Goal: Transaction & Acquisition: Purchase product/service

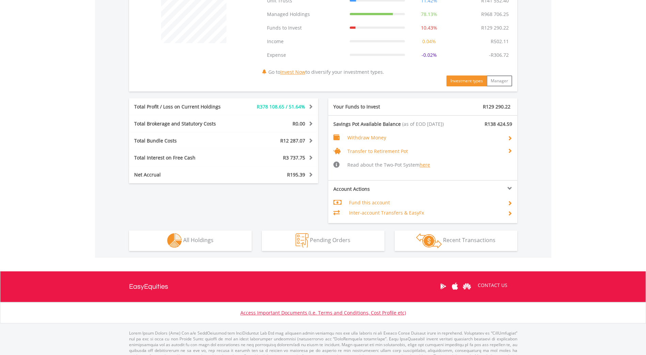
scroll to position [287, 0]
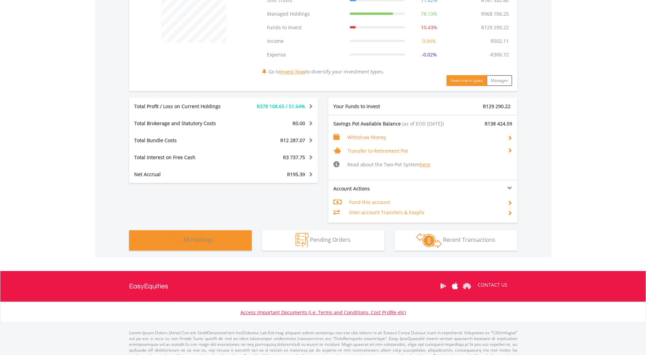
click at [188, 236] on span "All Holdings" at bounding box center [198, 239] width 30 height 7
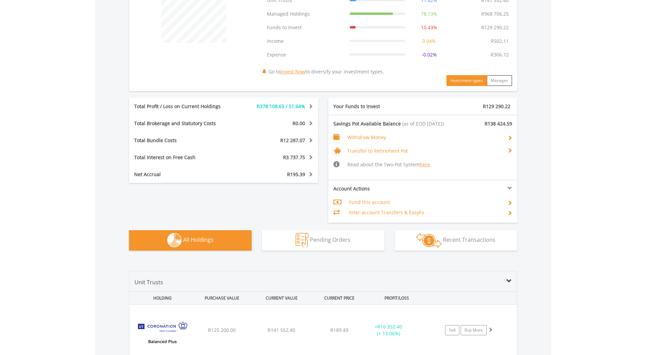
scroll to position [489, 0]
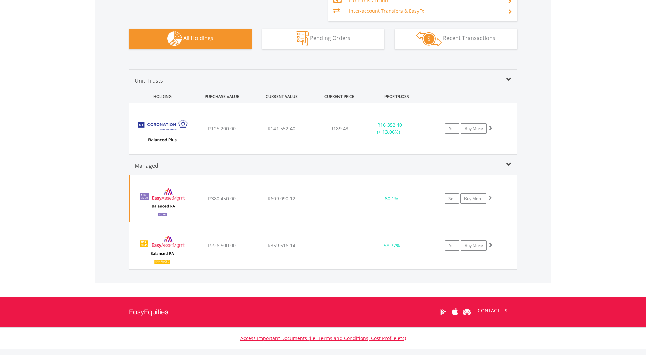
click at [491, 197] on span at bounding box center [489, 197] width 5 height 5
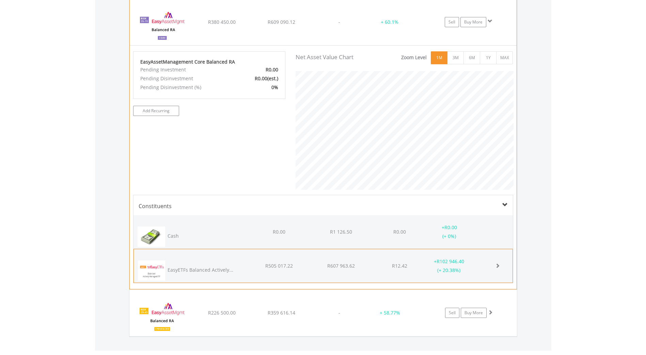
scroll to position [340195, 340106]
click at [498, 266] on span at bounding box center [497, 265] width 5 height 5
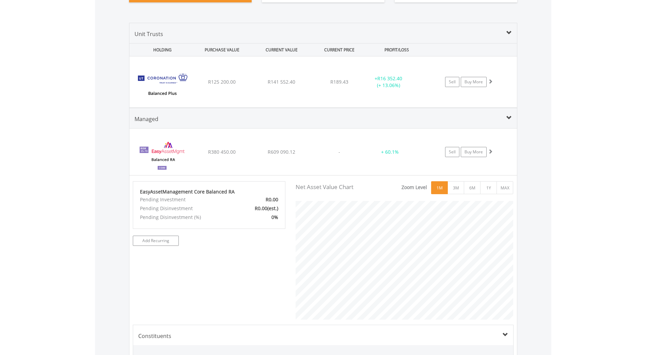
scroll to position [139, 228]
click at [509, 117] on span at bounding box center [508, 117] width 5 height 5
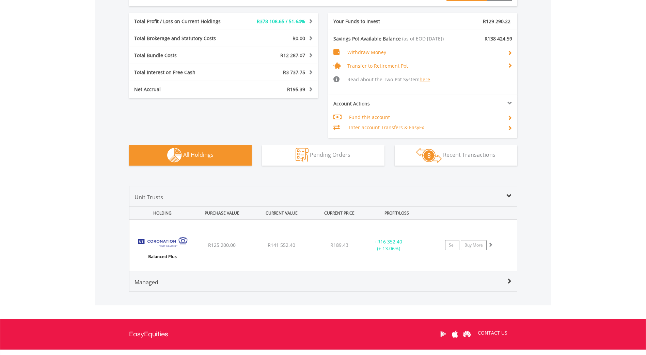
scroll to position [434, 0]
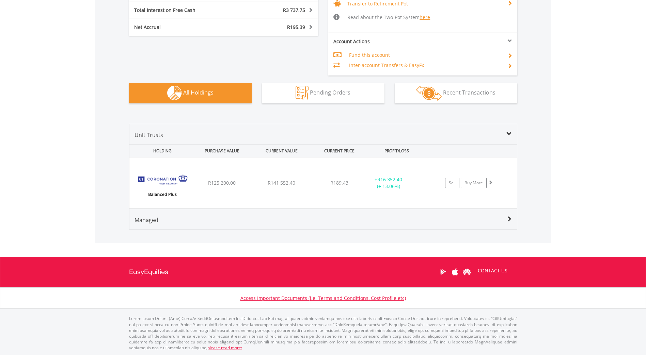
click at [195, 221] on div "Managed" at bounding box center [322, 222] width 387 height 13
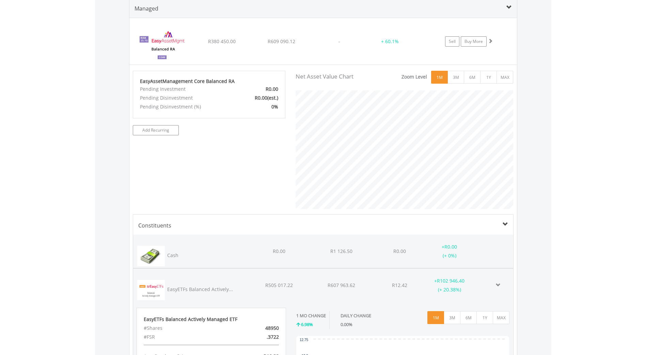
scroll to position [139, 228]
click at [509, 8] on span at bounding box center [508, 7] width 5 height 5
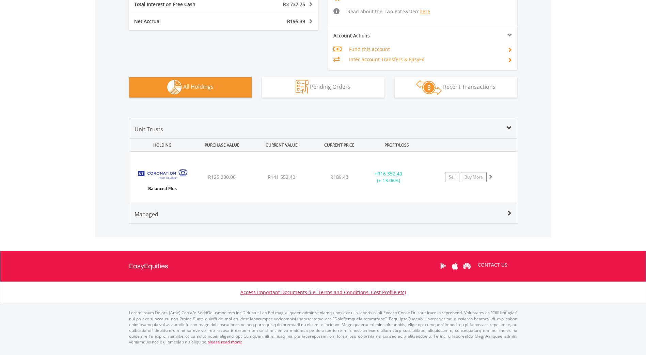
scroll to position [434, 0]
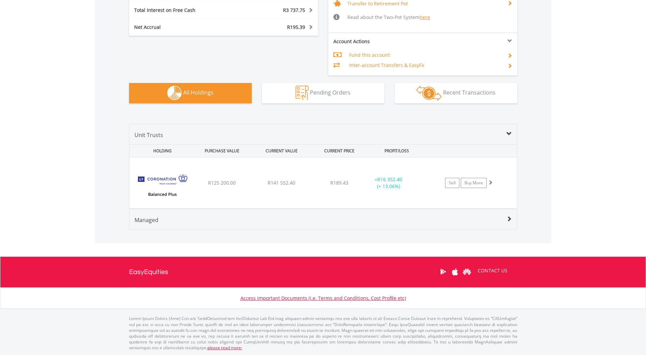
click at [162, 219] on div "Managed" at bounding box center [322, 222] width 387 height 13
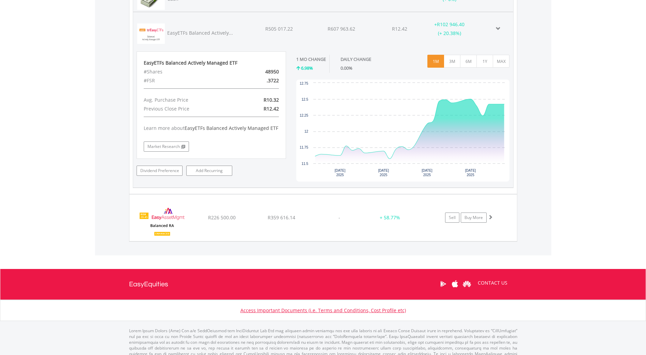
scroll to position [903, 0]
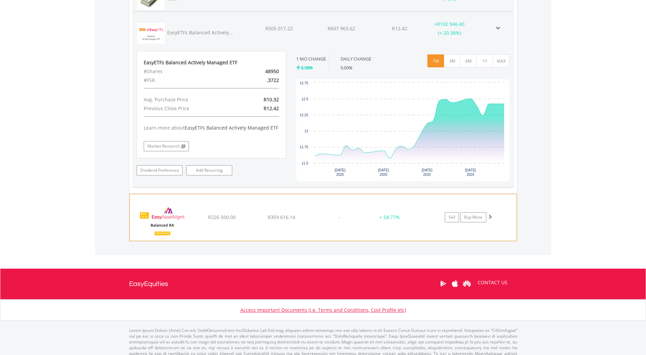
click at [242, 228] on div "﻿ EasyAssetManagement Enhanced Balanced RA R226 500.00 R359 616.14 - + 58.77% S…" at bounding box center [323, 217] width 387 height 46
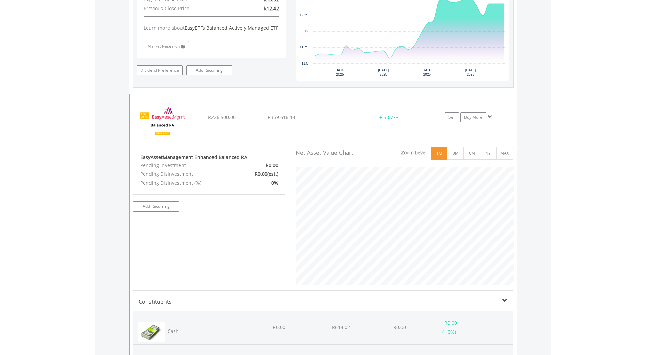
scroll to position [340195, 340106]
click at [488, 116] on span at bounding box center [489, 116] width 5 height 5
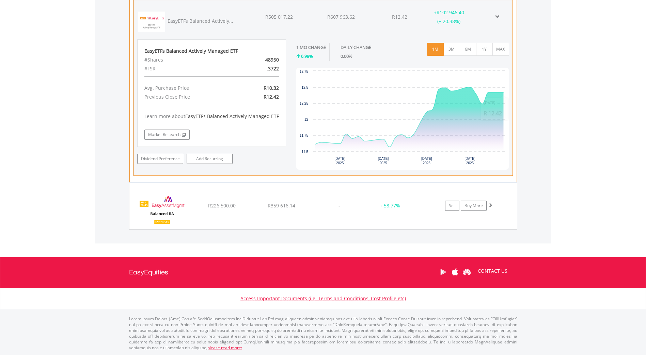
click at [498, 16] on span at bounding box center [497, 16] width 5 height 5
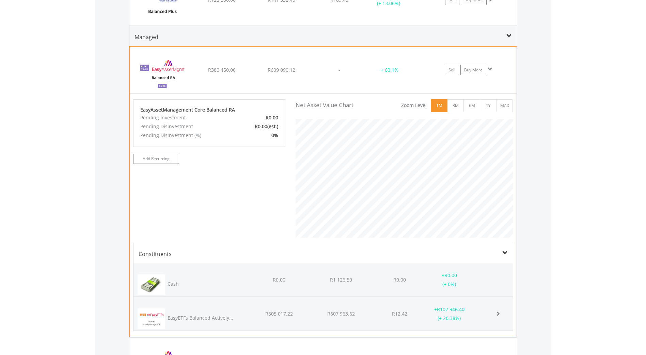
scroll to position [616, 0]
click at [489, 68] on span at bounding box center [489, 70] width 5 height 5
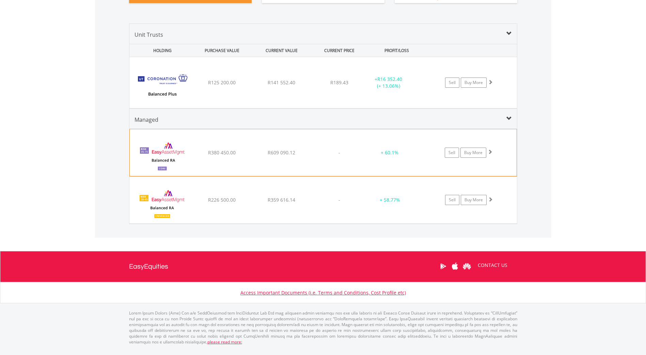
scroll to position [529, 0]
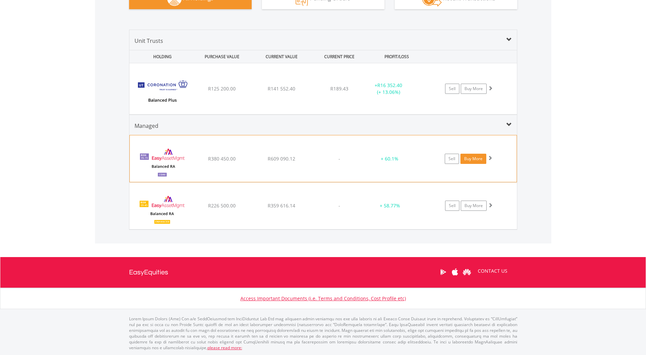
click at [475, 157] on link "Buy More" at bounding box center [473, 159] width 26 height 10
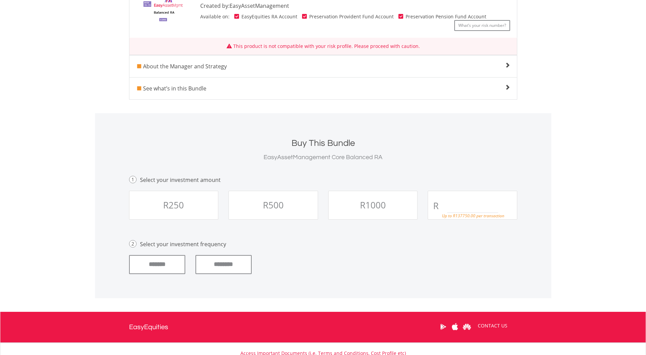
scroll to position [169, 0]
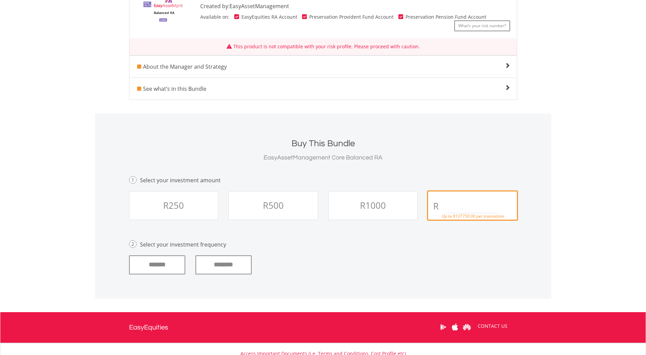
click at [461, 208] on input "text" at bounding box center [472, 207] width 51 height 14
type input "*****"
click at [225, 263] on input "********" at bounding box center [223, 265] width 56 height 19
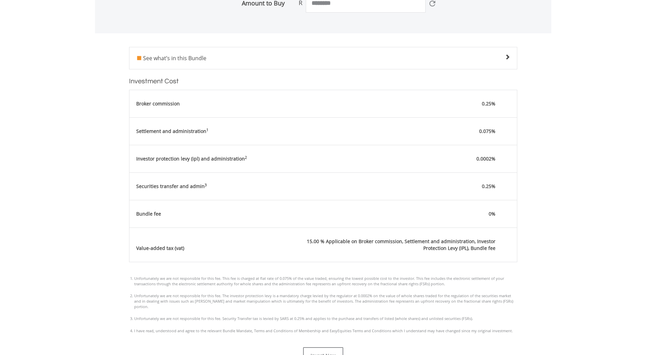
scroll to position [375, 0]
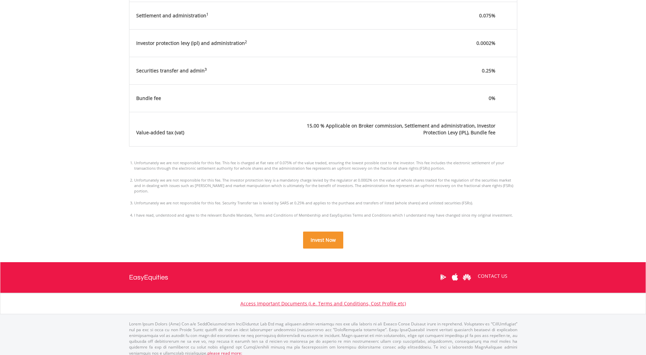
click at [323, 237] on span "Invest Now" at bounding box center [322, 240] width 25 height 6
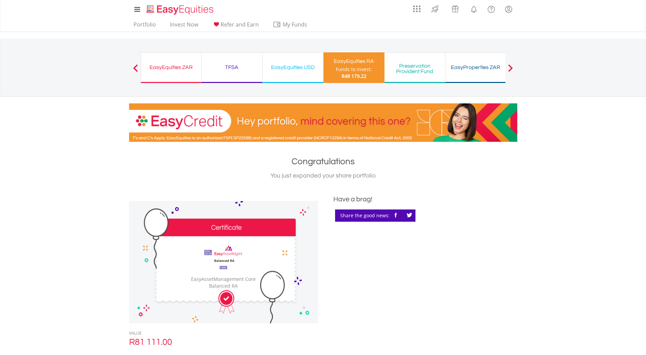
click at [341, 70] on div "Funds to invest:" at bounding box center [354, 69] width 36 height 7
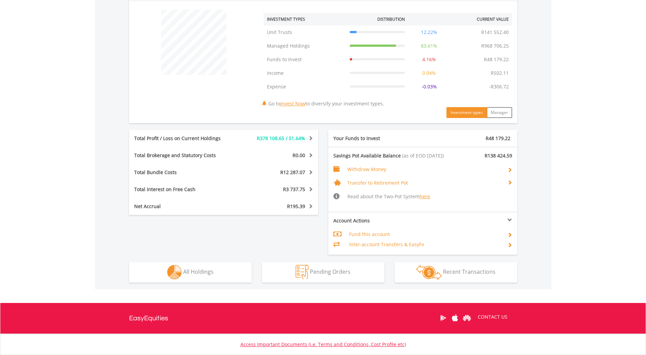
scroll to position [256, 0]
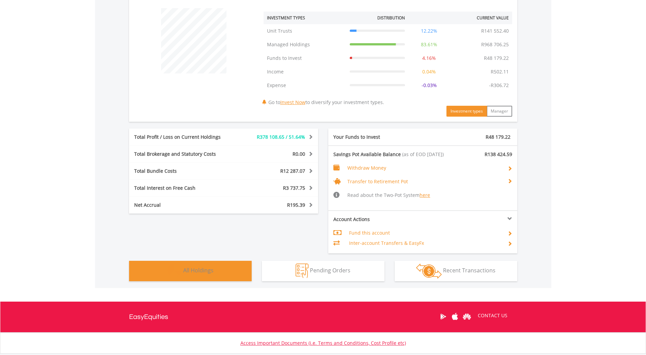
click at [212, 272] on span "All Holdings" at bounding box center [198, 270] width 30 height 7
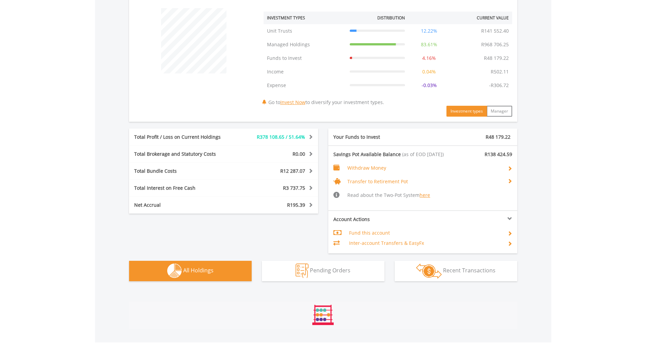
scroll to position [517, 0]
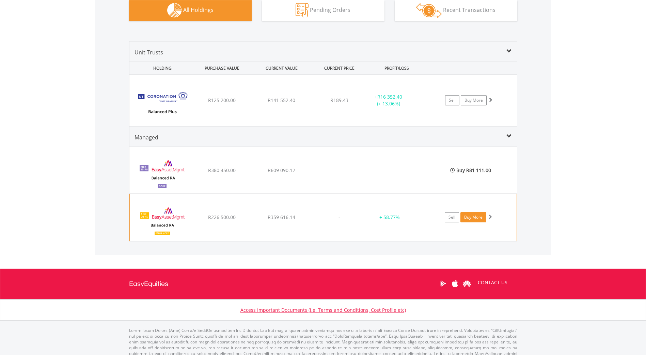
click at [475, 214] on link "Buy More" at bounding box center [473, 217] width 26 height 10
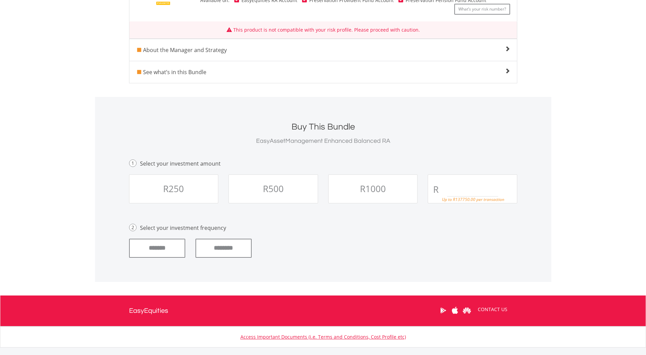
scroll to position [187, 0]
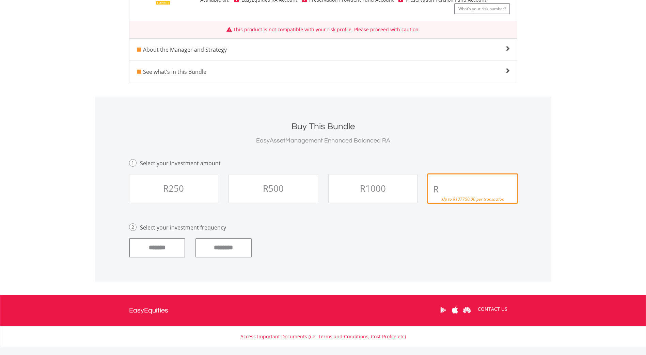
click at [450, 190] on input "text" at bounding box center [472, 190] width 51 height 14
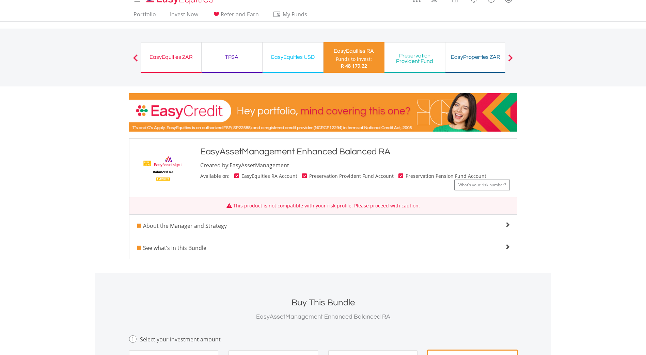
scroll to position [0, 0]
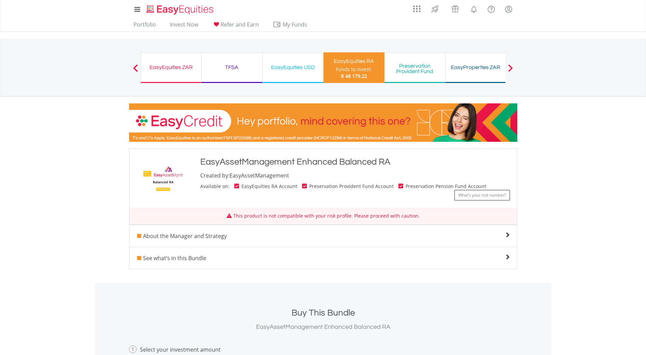
click at [351, 74] on span "R 48 179.22" at bounding box center [354, 76] width 26 height 6
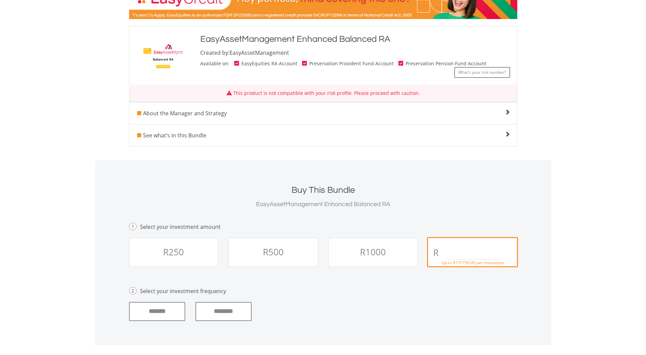
scroll to position [124, 0]
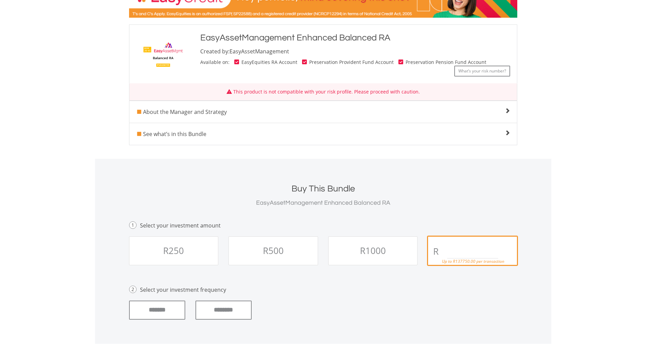
click at [459, 252] on input "text" at bounding box center [472, 252] width 51 height 14
type input "*"
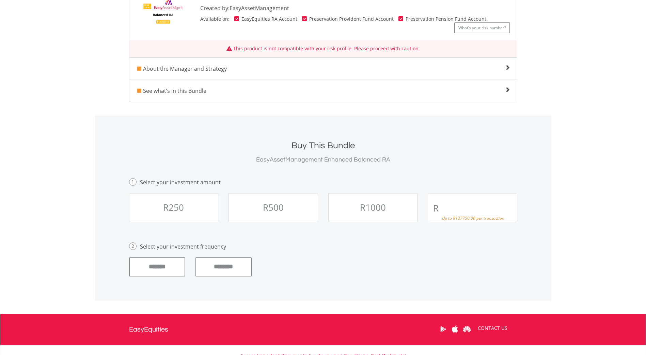
scroll to position [191, 0]
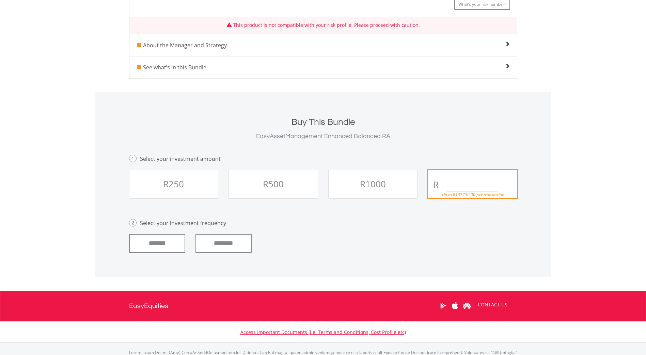
click at [453, 182] on input "text" at bounding box center [472, 185] width 51 height 14
type input "*****"
click at [231, 246] on input "********" at bounding box center [223, 243] width 56 height 19
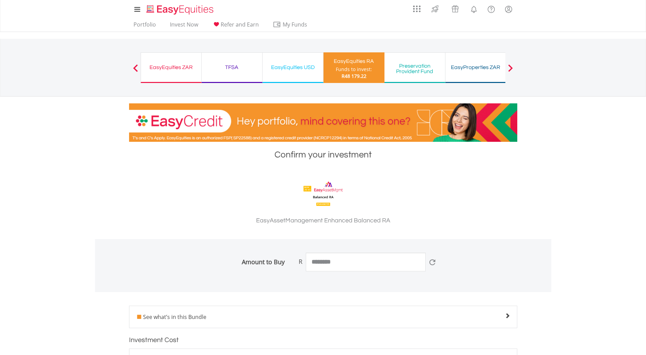
click at [363, 65] on div "EasyEquities RA" at bounding box center [353, 61] width 53 height 10
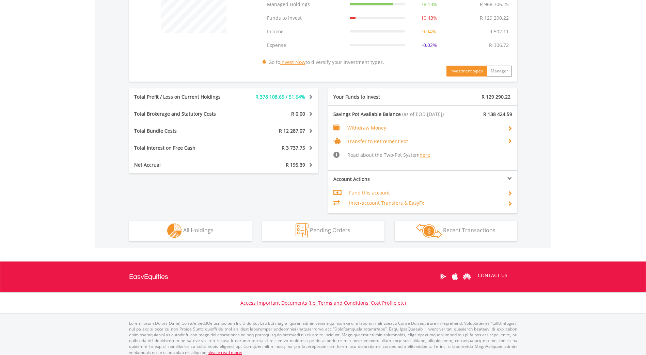
scroll to position [297, 0]
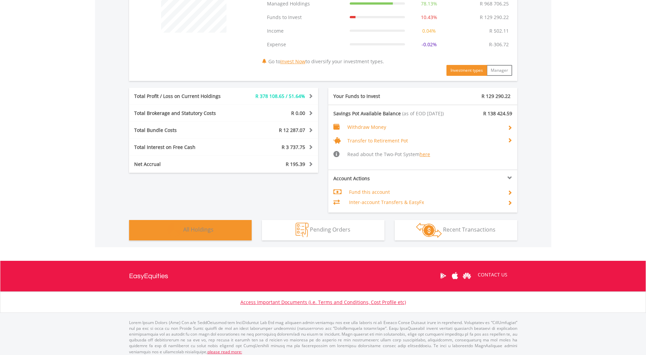
click at [214, 239] on button "Holdings All Holdings" at bounding box center [190, 230] width 123 height 20
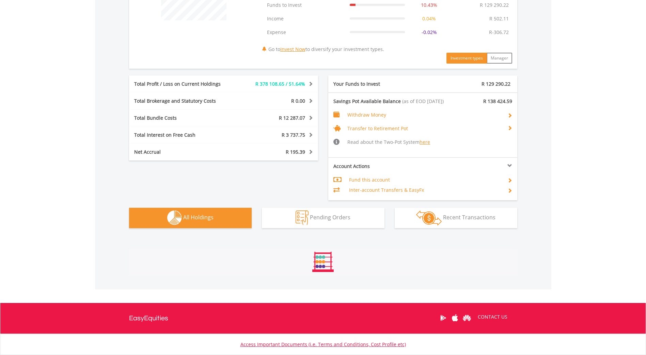
scroll to position [505, 0]
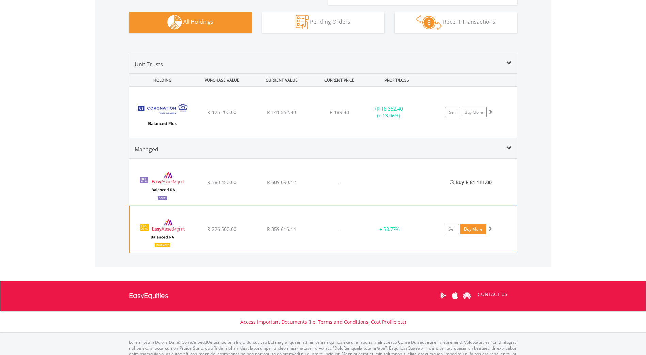
click at [472, 230] on link "Buy More" at bounding box center [473, 229] width 26 height 10
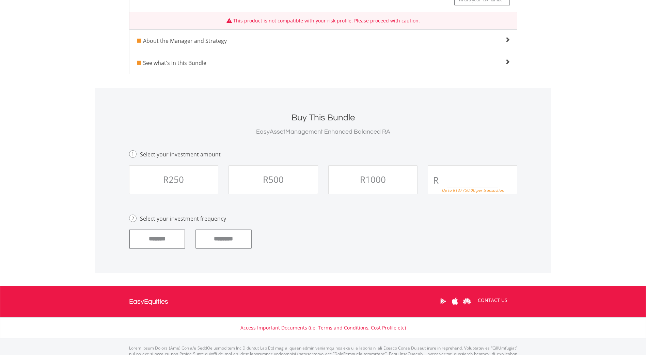
scroll to position [195, 0]
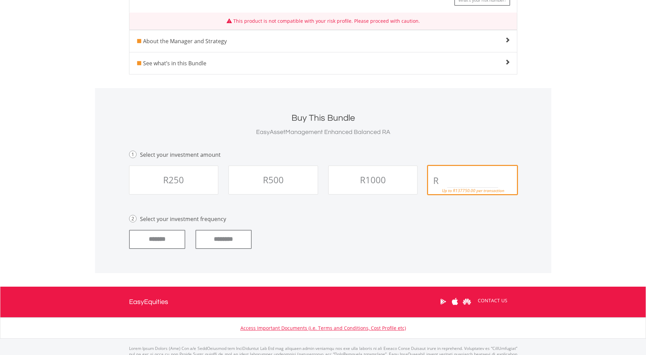
click at [459, 179] on input "text" at bounding box center [472, 181] width 51 height 14
type input "*****"
click at [213, 240] on input "********" at bounding box center [223, 239] width 56 height 19
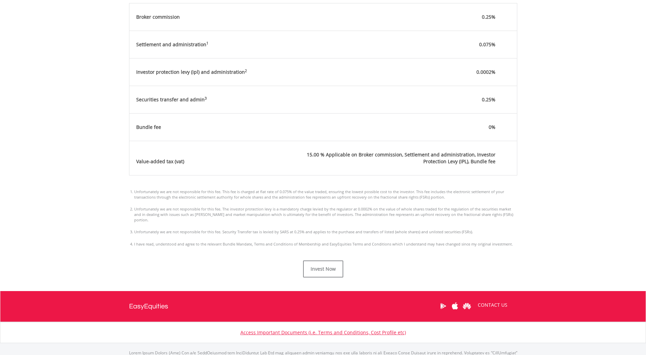
scroll to position [375, 0]
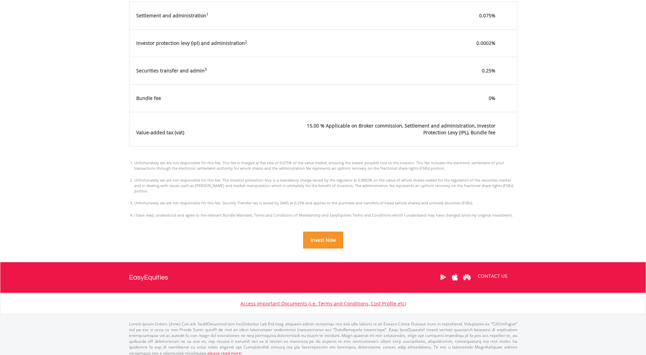
click at [327, 237] on span "Invest Now" at bounding box center [322, 240] width 25 height 6
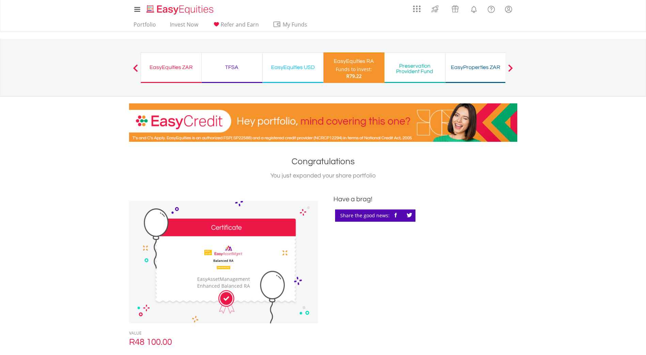
click at [234, 64] on div "TFSA" at bounding box center [232, 68] width 52 height 10
